Goal: Transaction & Acquisition: Book appointment/travel/reservation

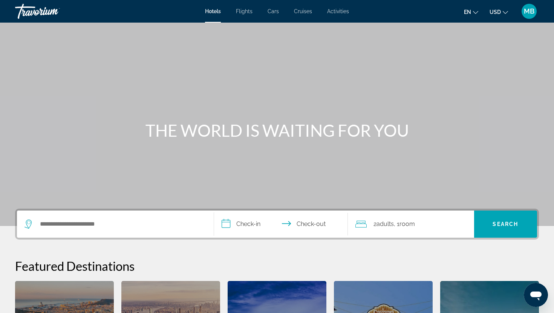
click at [335, 7] on div "Hotels Flights Cars Cruises Activities Hotels Flights Cars Cruises Activities e…" at bounding box center [277, 12] width 554 height 20
click at [335, 11] on span "Activities" at bounding box center [338, 11] width 22 height 6
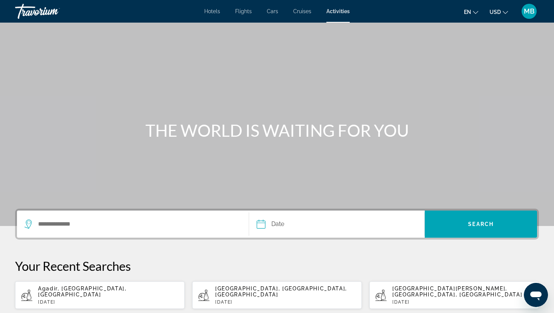
click at [98, 215] on div "Search widget" at bounding box center [132, 224] width 217 height 27
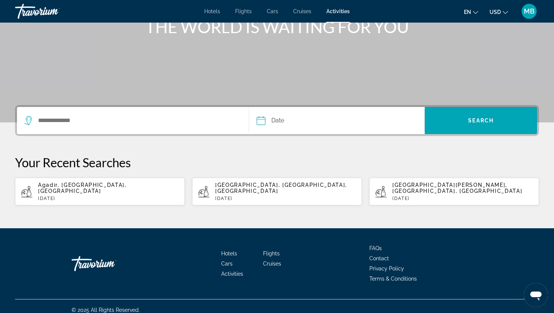
scroll to position [105, 0]
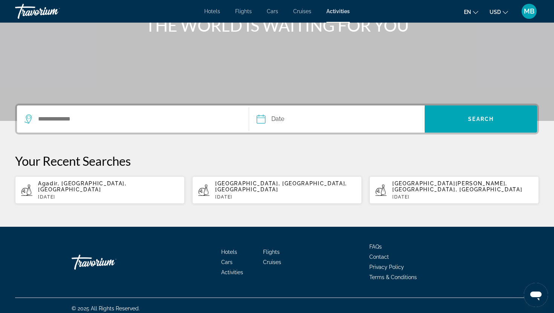
click at [62, 125] on div "Search widget" at bounding box center [132, 118] width 217 height 27
click at [61, 124] on input "Search destination" at bounding box center [137, 118] width 200 height 11
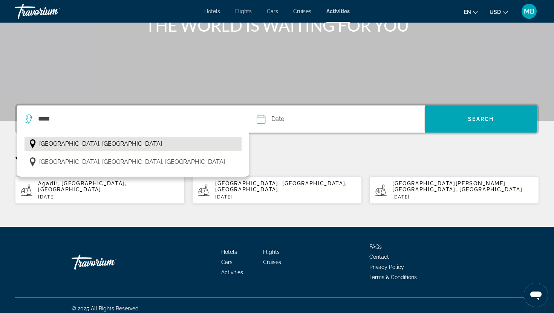
click at [86, 146] on button "[GEOGRAPHIC_DATA], [GEOGRAPHIC_DATA]" at bounding box center [132, 144] width 217 height 14
type input "**********"
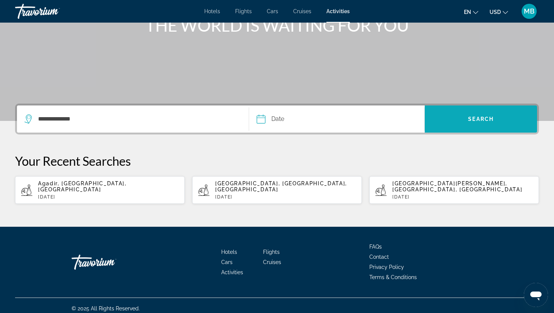
click at [459, 121] on span "Search" at bounding box center [480, 119] width 112 height 18
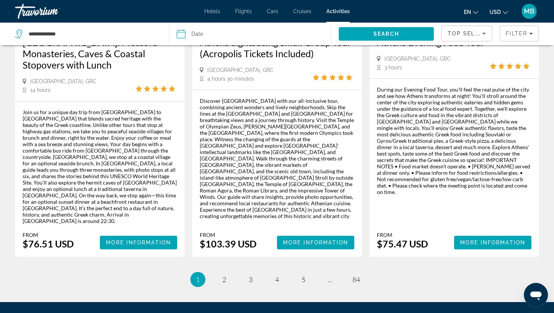
scroll to position [1117, 0]
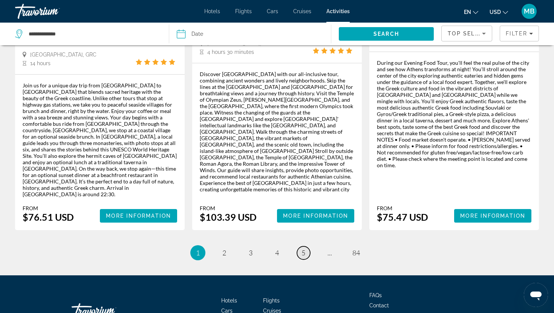
click at [297, 246] on link "page 5" at bounding box center [303, 252] width 13 height 13
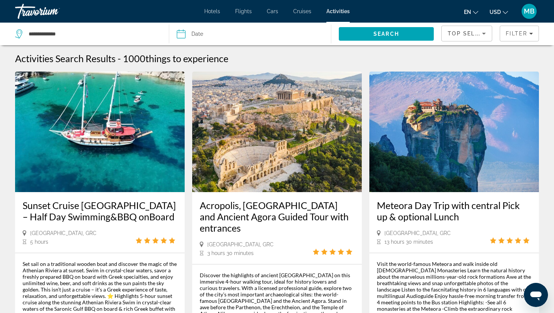
click at [300, 199] on div "Acropolis, [GEOGRAPHIC_DATA] and Ancient Agora Guided Tour with entrances [GEOG…" at bounding box center [276, 228] width 169 height 72
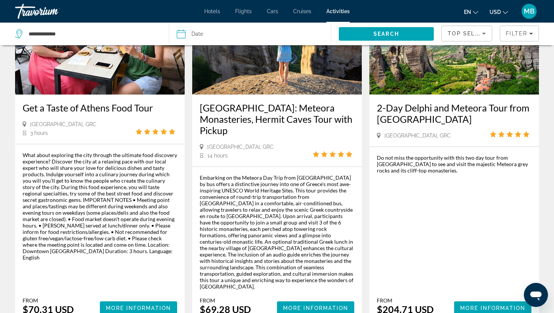
scroll to position [441, 0]
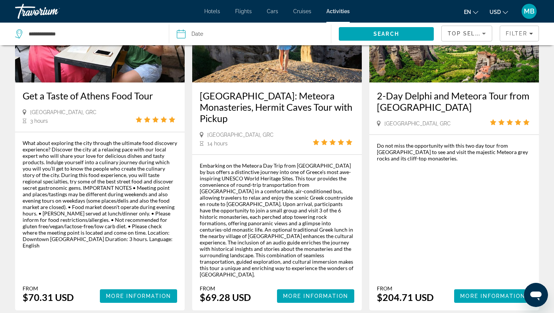
click at [492, 9] on span "USD" at bounding box center [494, 12] width 11 height 6
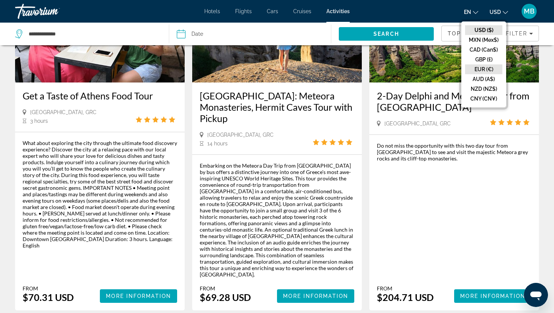
click at [487, 67] on button "EUR (€)" at bounding box center [483, 69] width 37 height 10
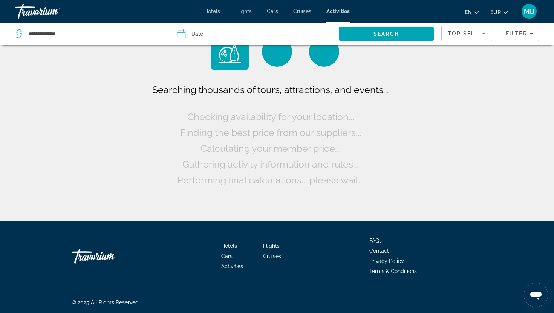
scroll to position [0, 0]
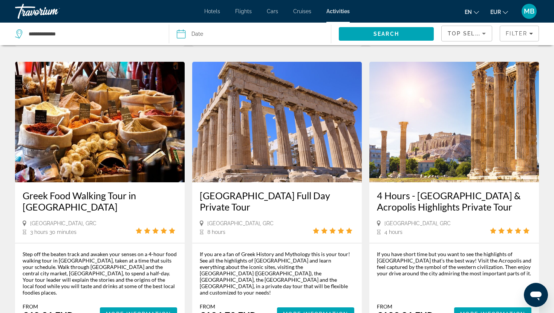
scroll to position [655, 0]
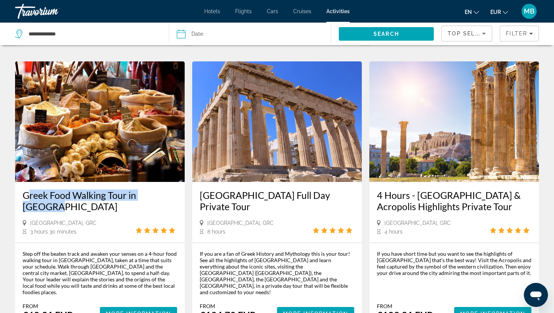
drag, startPoint x: 21, startPoint y: 181, endPoint x: 186, endPoint y: 190, distance: 165.6
click at [186, 190] on app-activities-search-item "Greek Food Walking Tour in [GEOGRAPHIC_DATA] [GEOGRAPHIC_DATA], [GEOGRAPHIC_DAT…" at bounding box center [99, 194] width 177 height 267
copy h3 "Greek Food Walking Tour in [GEOGRAPHIC_DATA]"
click at [139, 305] on span "Main content" at bounding box center [138, 314] width 77 height 18
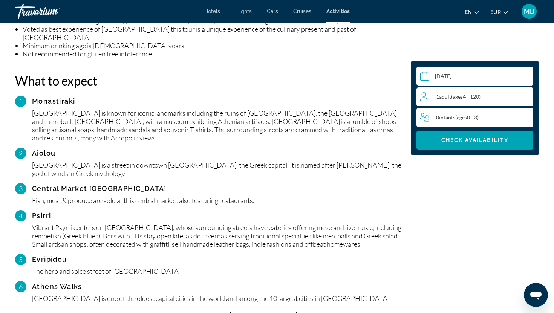
scroll to position [623, 0]
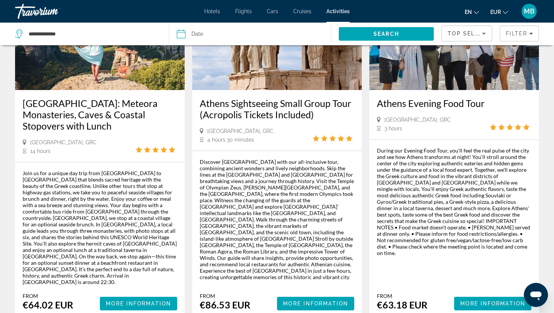
scroll to position [1029, 0]
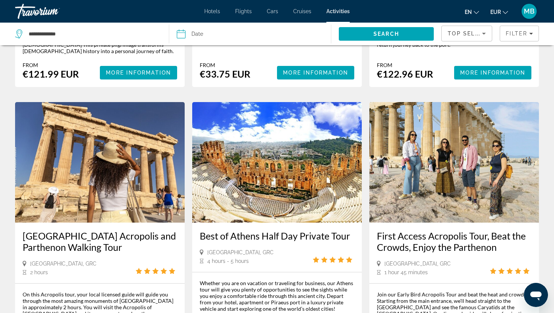
scroll to position [693, 0]
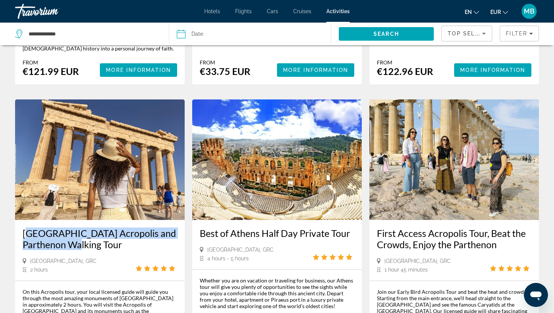
drag, startPoint x: 24, startPoint y: 205, endPoint x: 81, endPoint y: 220, distance: 58.7
click at [81, 220] on div "[GEOGRAPHIC_DATA] Acropolis and Parthenon Walking Tour [GEOGRAPHIC_DATA], [GEOG…" at bounding box center [99, 250] width 169 height 61
copy h3 "[GEOGRAPHIC_DATA] Acropolis and Parthenon Walking Tour"
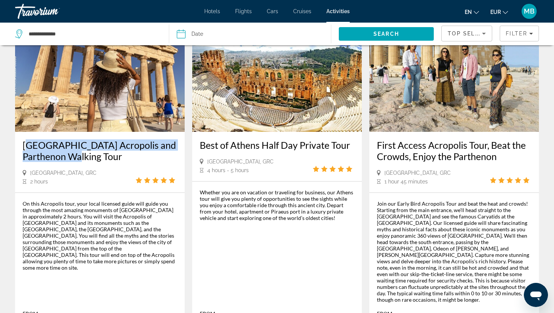
scroll to position [779, 0]
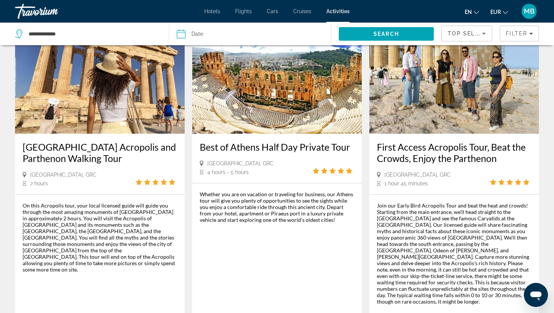
click at [16, 143] on div "[GEOGRAPHIC_DATA] Acropolis and Parthenon Walking Tour [GEOGRAPHIC_DATA], [GEOG…" at bounding box center [99, 164] width 169 height 61
